Goal: Information Seeking & Learning: Understand process/instructions

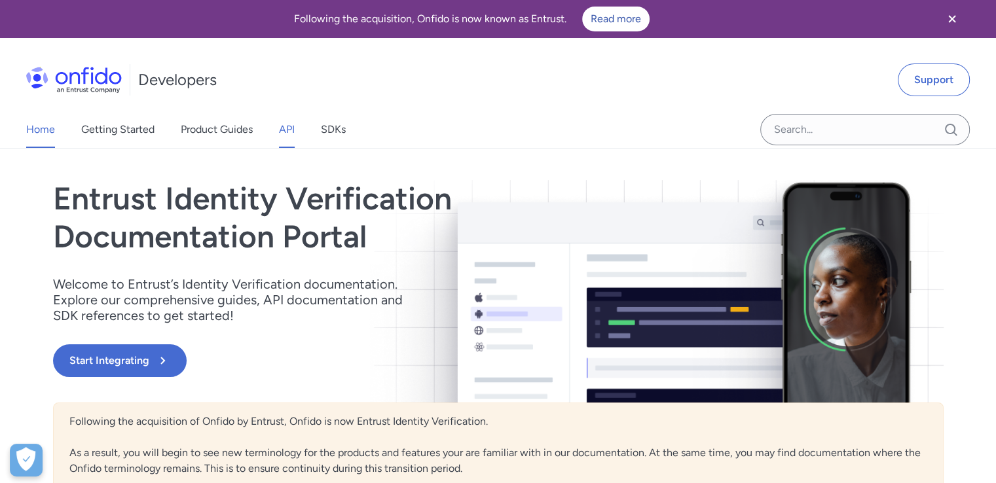
click at [287, 128] on link "API" at bounding box center [287, 129] width 16 height 37
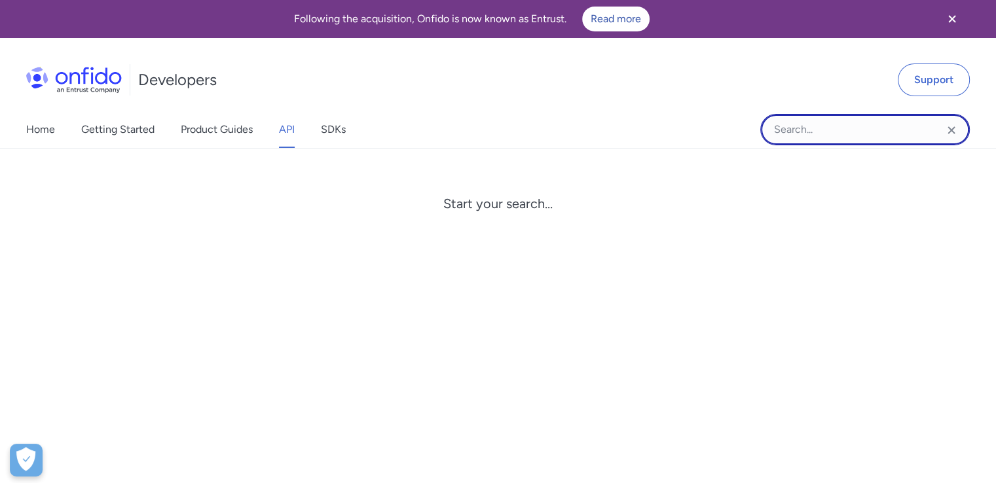
click at [809, 126] on input "Onfido search input field" at bounding box center [864, 129] width 209 height 31
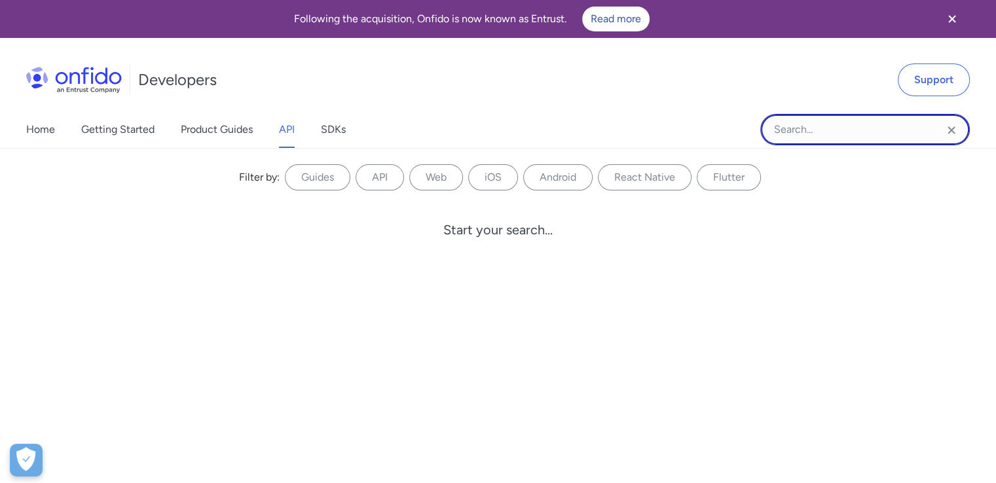
paste input "nfc_face"
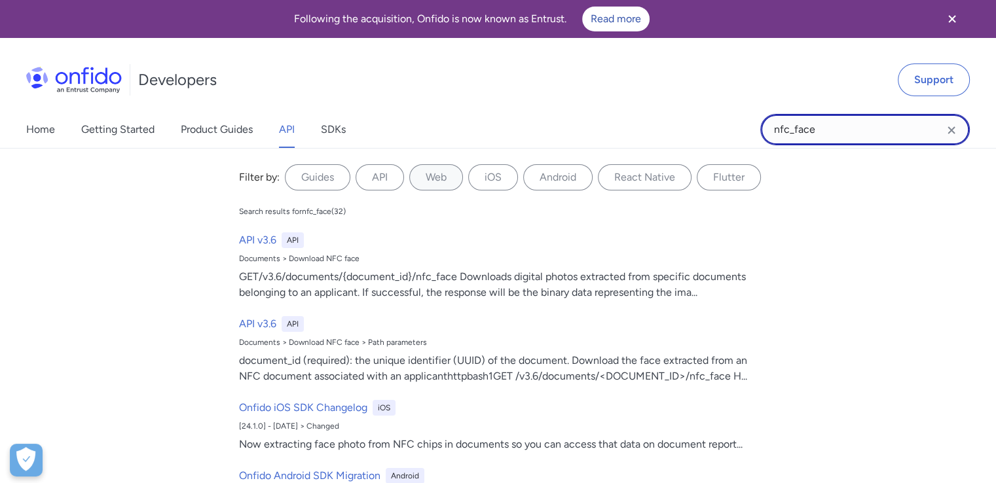
type input "nfc_face"
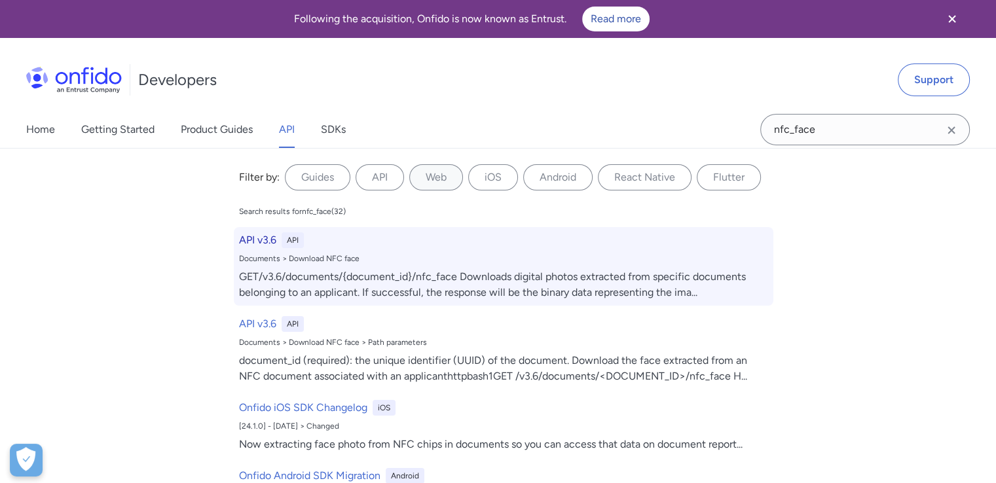
click at [367, 266] on div "API v3.6 API Documents > Download NFC face GET/v3.6/documents/{document_id}/nfc…" at bounding box center [503, 266] width 539 height 79
click at [323, 253] on div "API v3.6 API Documents > Download NFC face GET/v3.6/documents/{document_id}/nfc…" at bounding box center [503, 266] width 539 height 79
select select "http"
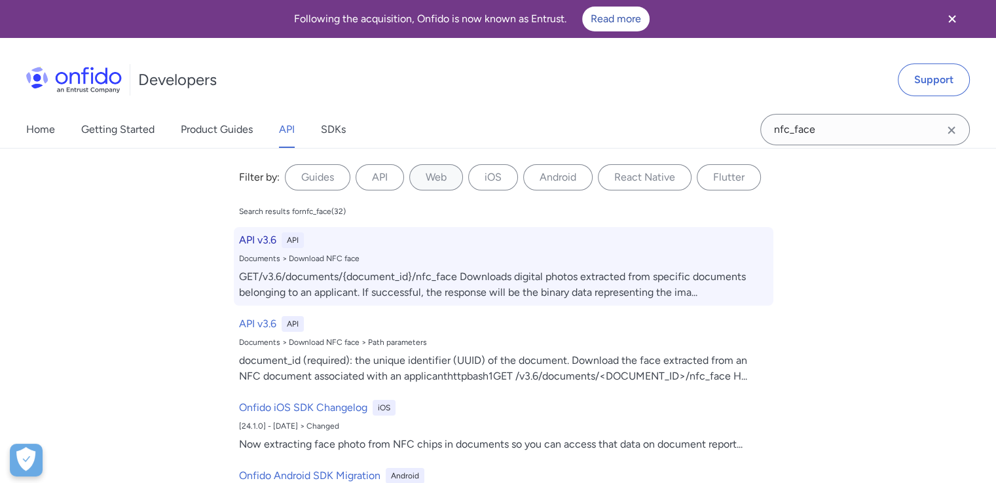
select select "http"
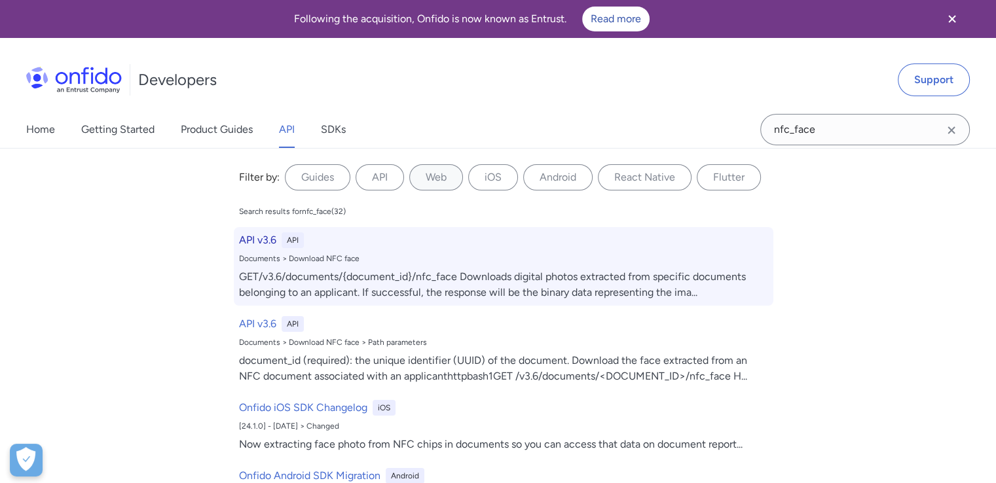
select select "http"
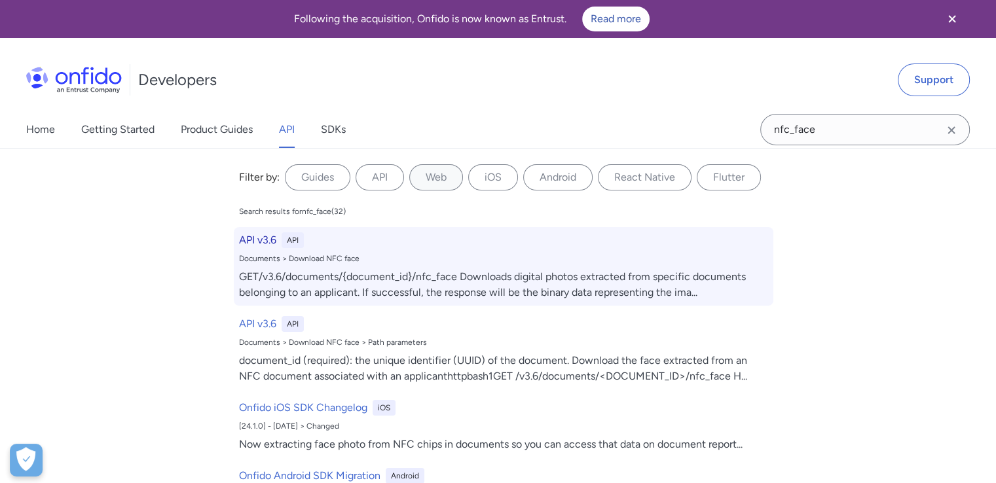
select select "http"
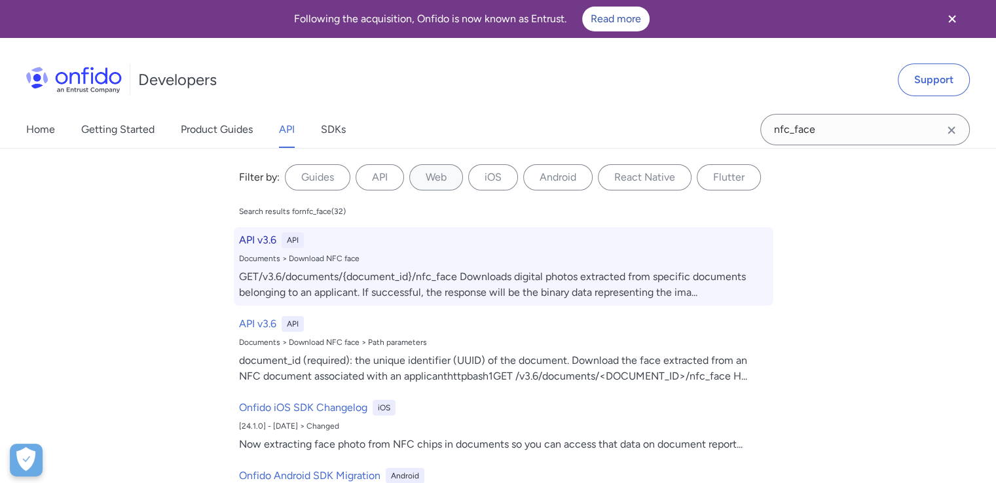
select select "http"
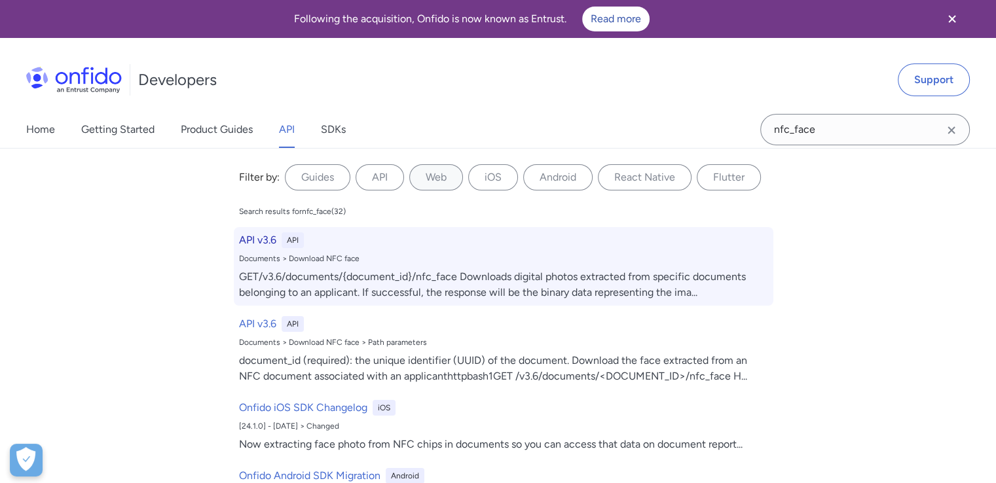
select select "http"
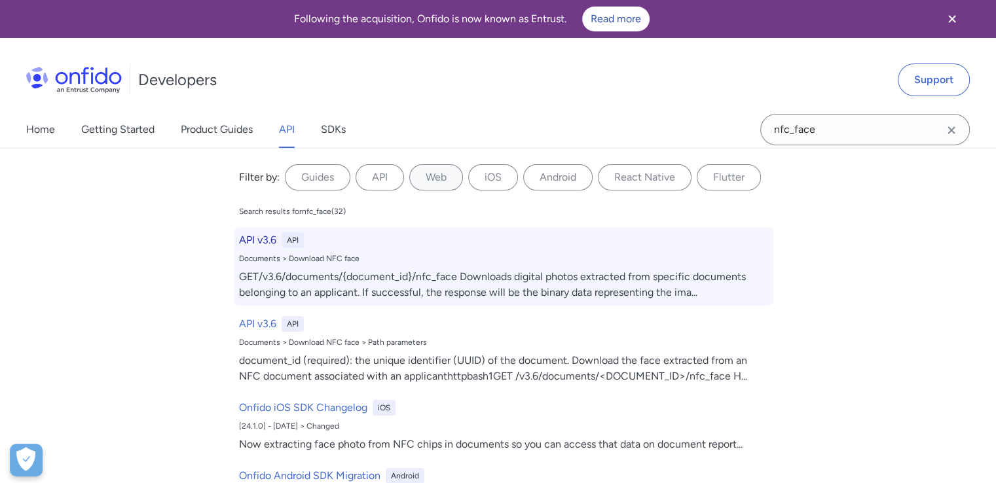
select select "http"
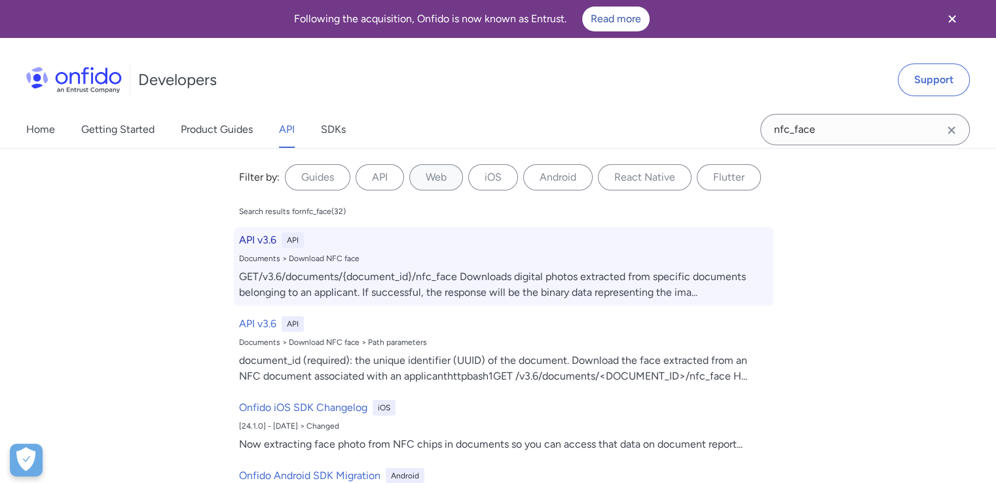
select select "http"
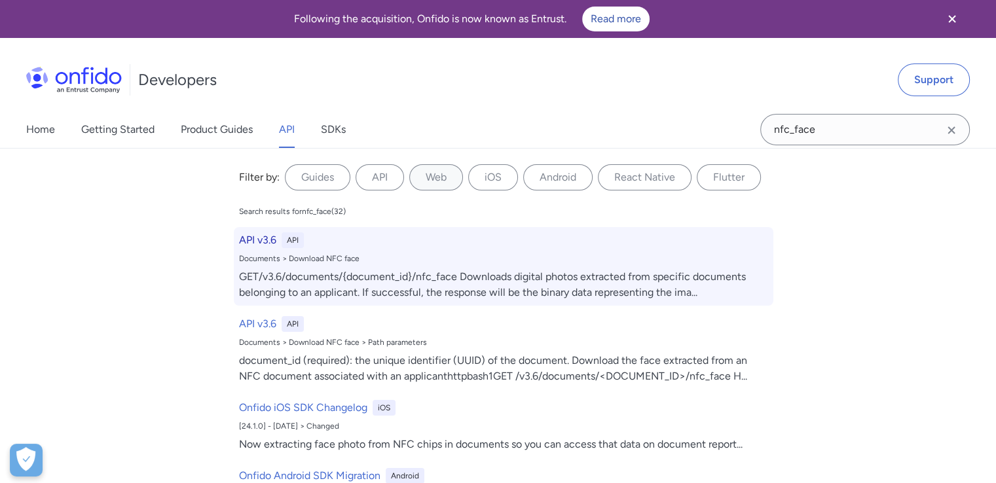
scroll to position [27757, 0]
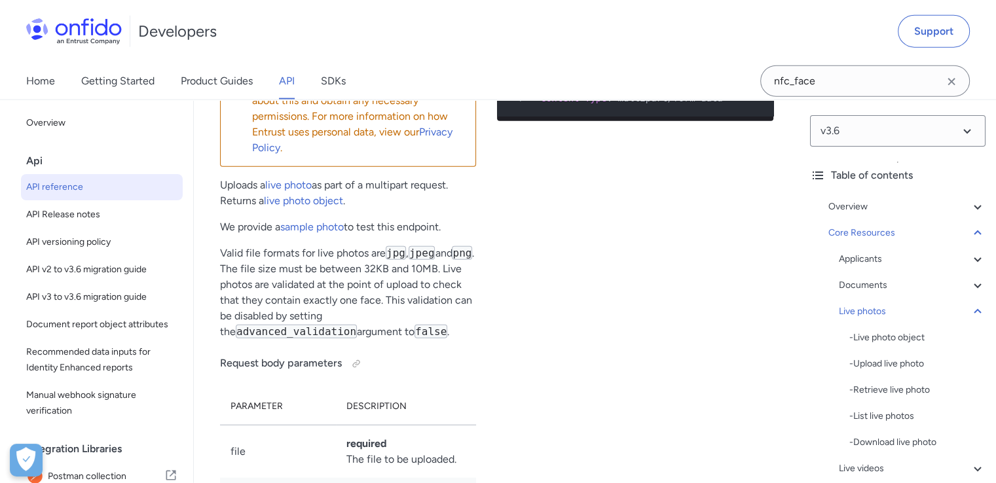
scroll to position [28216, 0]
